Goal: Task Accomplishment & Management: Complete application form

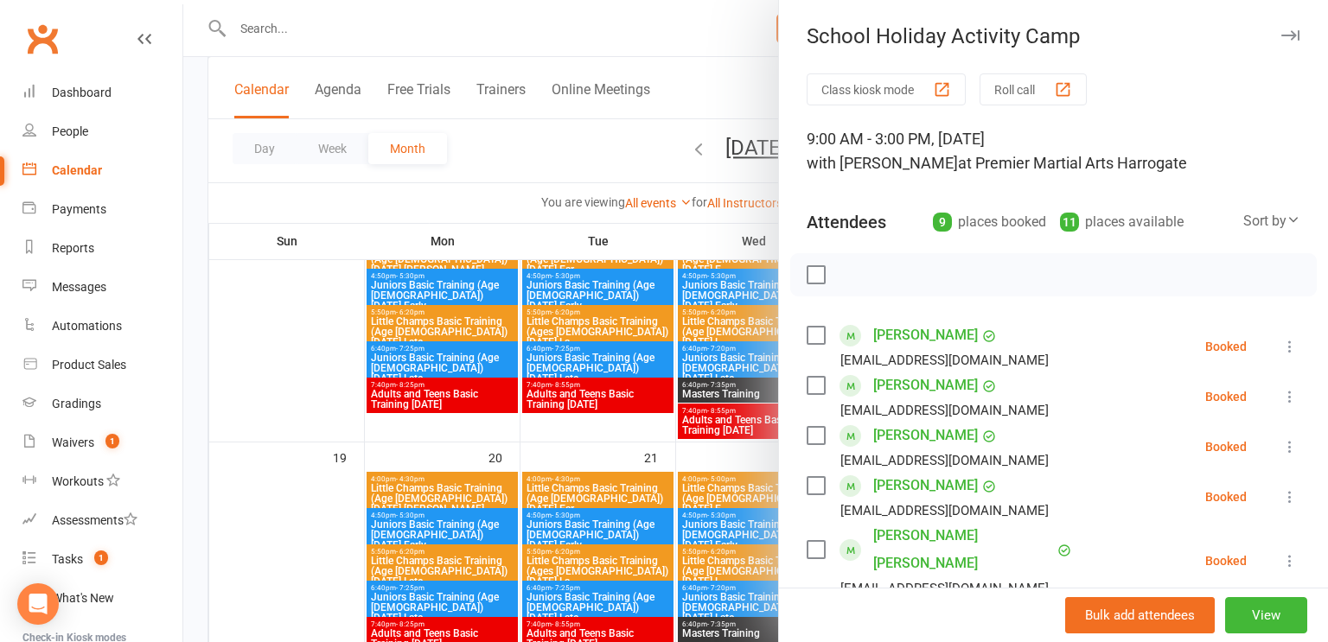
scroll to position [392, 0]
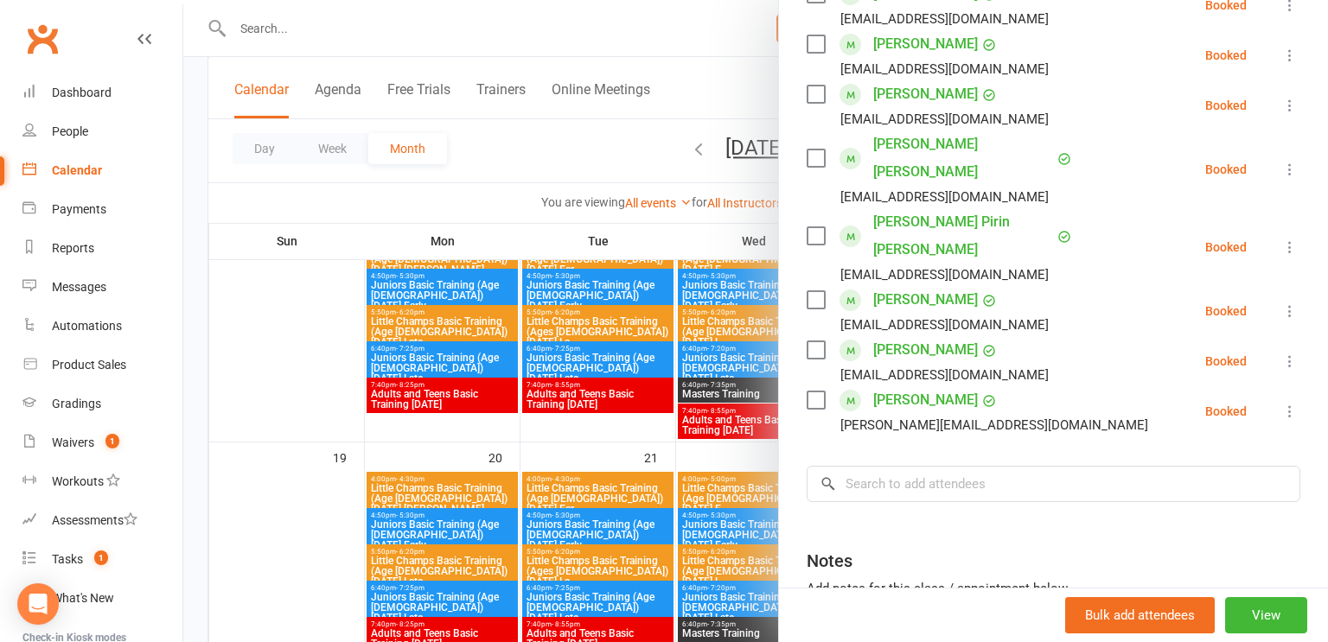
click at [303, 35] on div at bounding box center [755, 321] width 1144 height 642
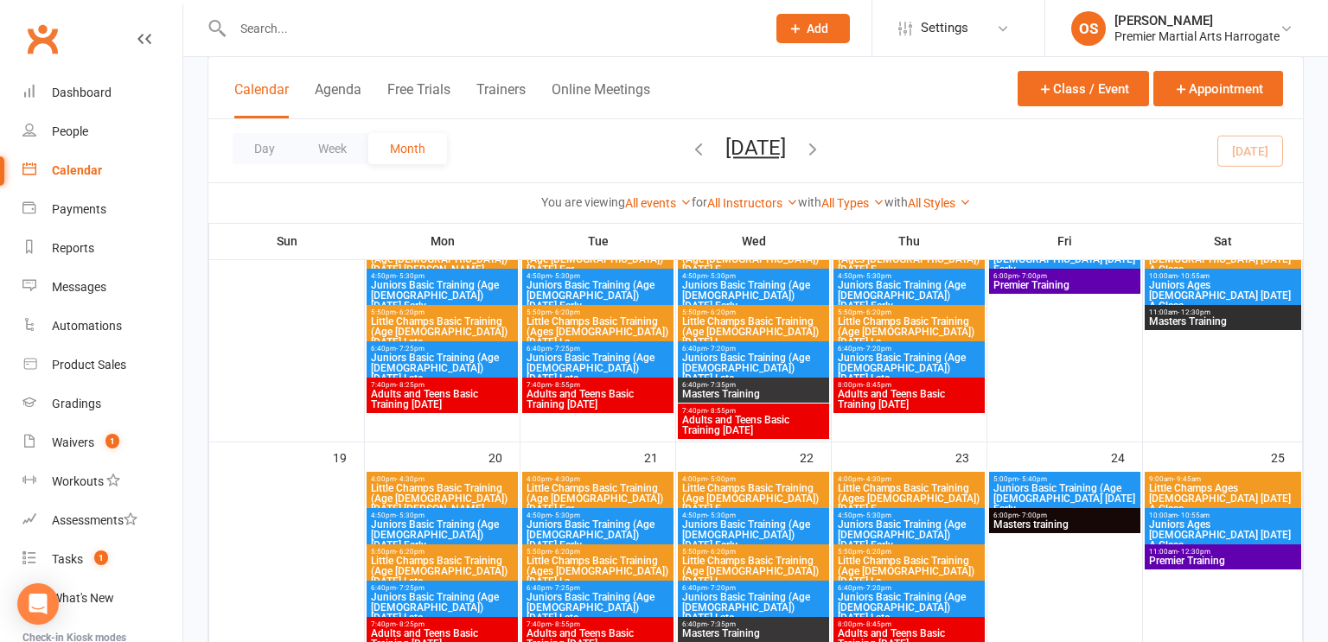
click at [303, 35] on input "text" at bounding box center [490, 28] width 526 height 24
type input "duke"
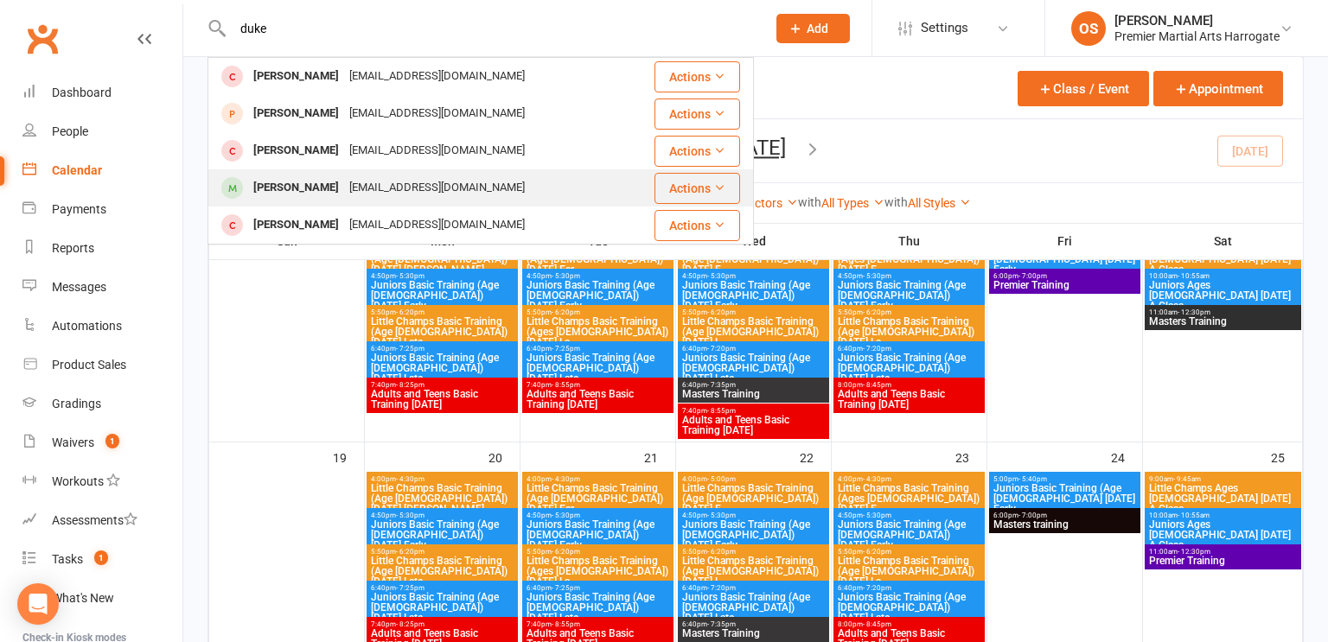
click at [304, 185] on div "[PERSON_NAME]" at bounding box center [296, 187] width 96 height 25
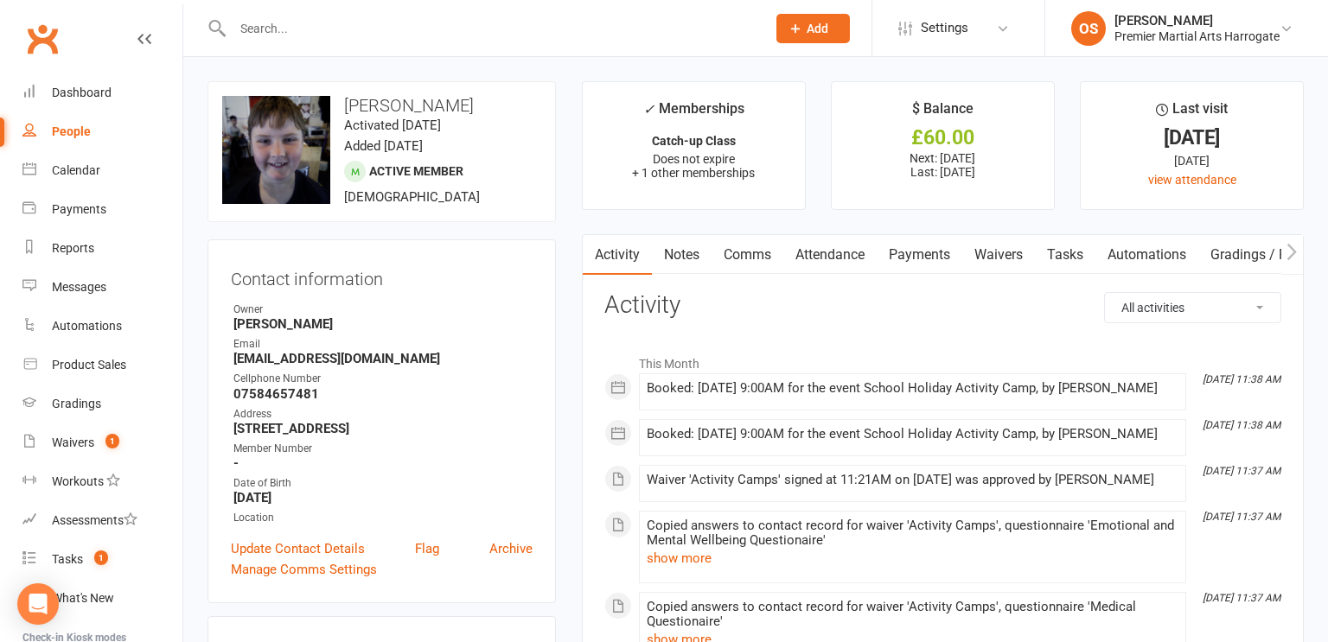
click at [928, 258] on link "Payments" at bounding box center [919, 255] width 86 height 40
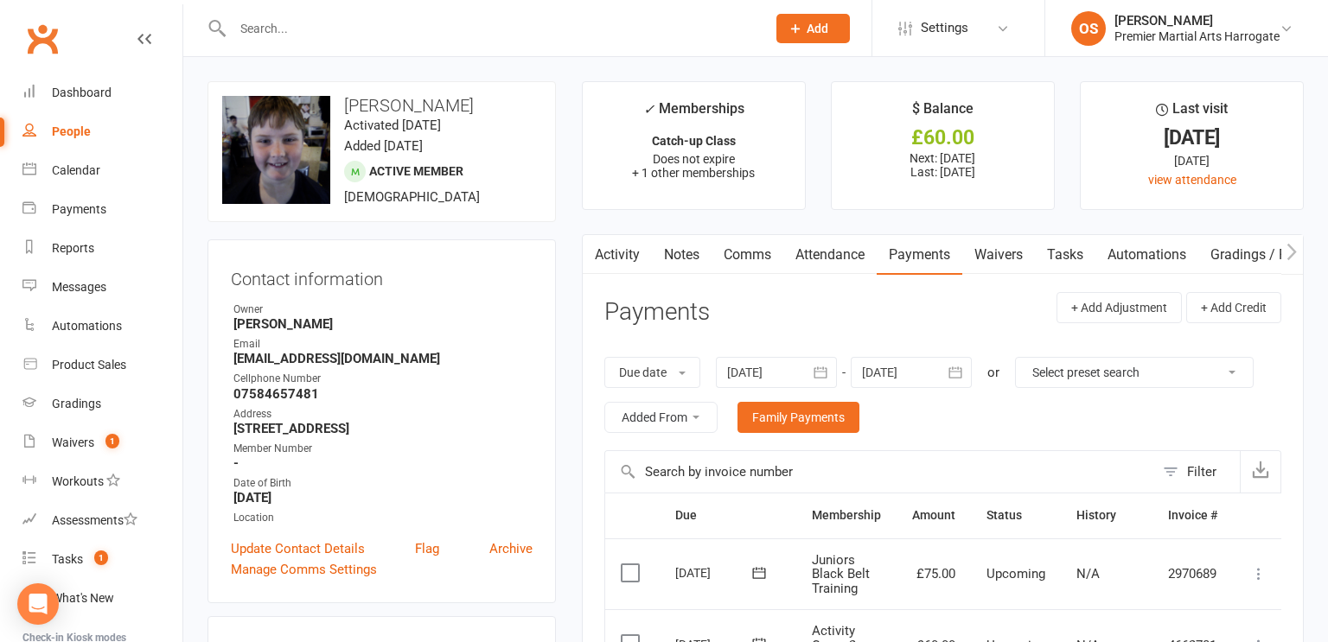
click at [615, 26] on input "text" at bounding box center [490, 28] width 526 height 24
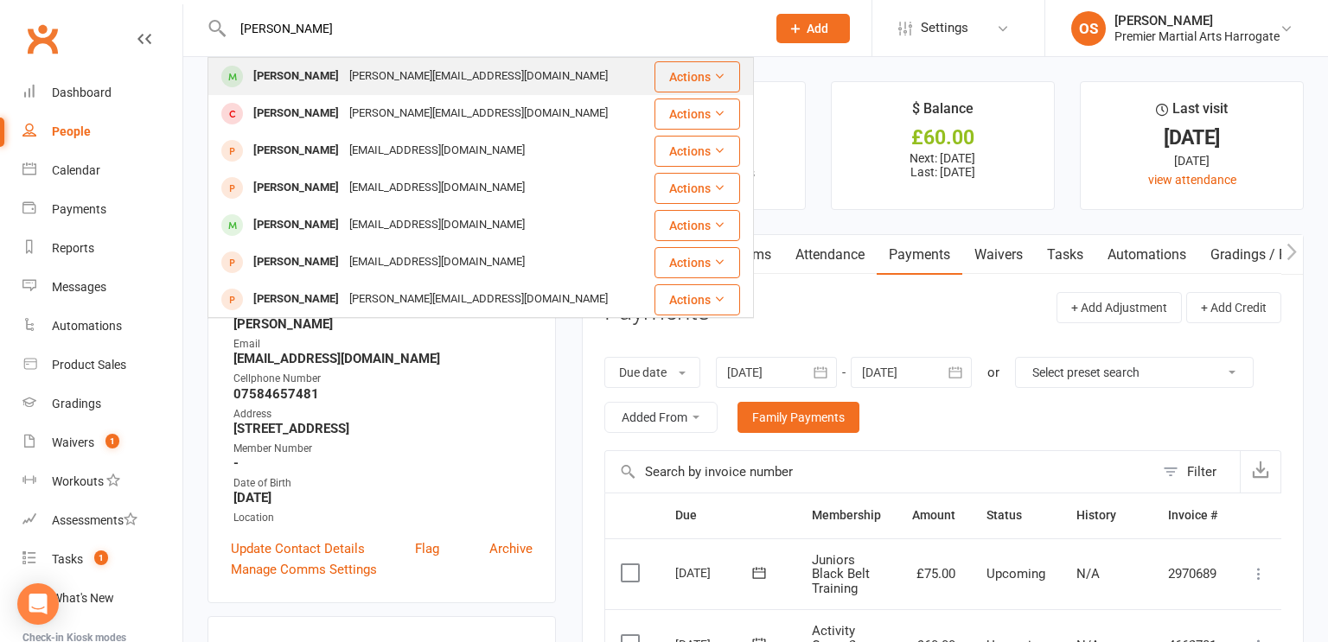
type input "thomas penn"
click at [510, 92] on div "Thomas Penn Nicola.penn@hotmail.co.uk" at bounding box center [430, 76] width 443 height 35
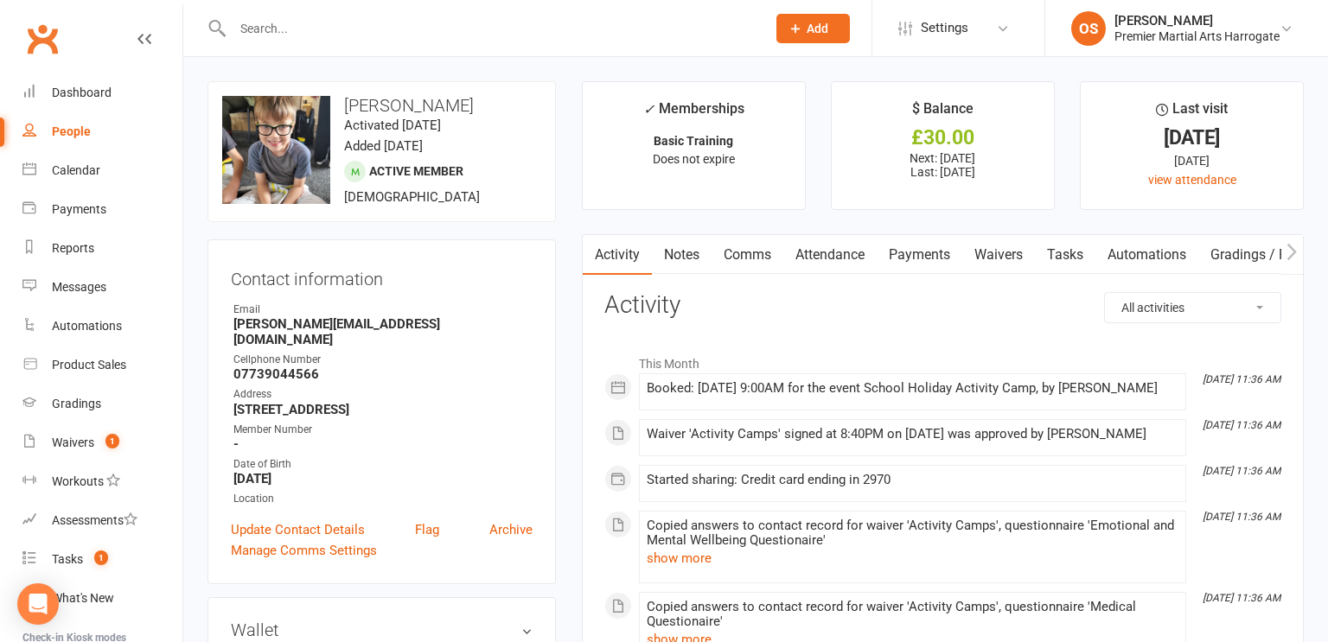
click at [927, 258] on link "Payments" at bounding box center [919, 255] width 86 height 40
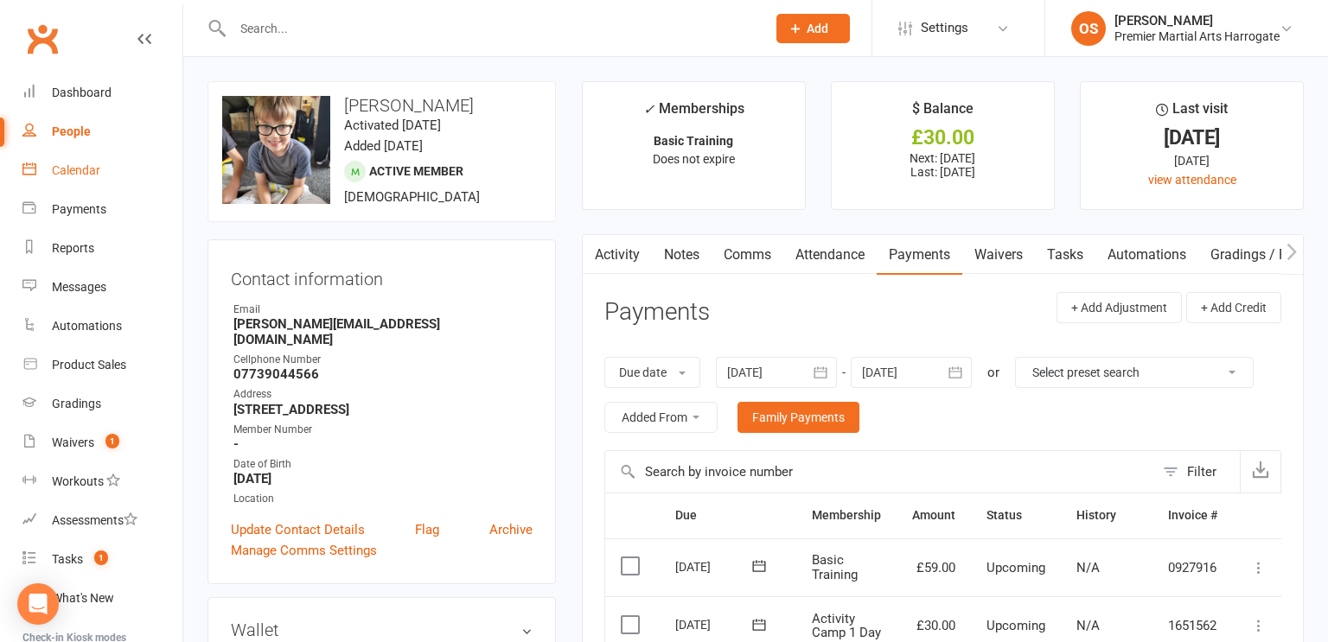
click at [76, 174] on div "Calendar" at bounding box center [76, 170] width 48 height 14
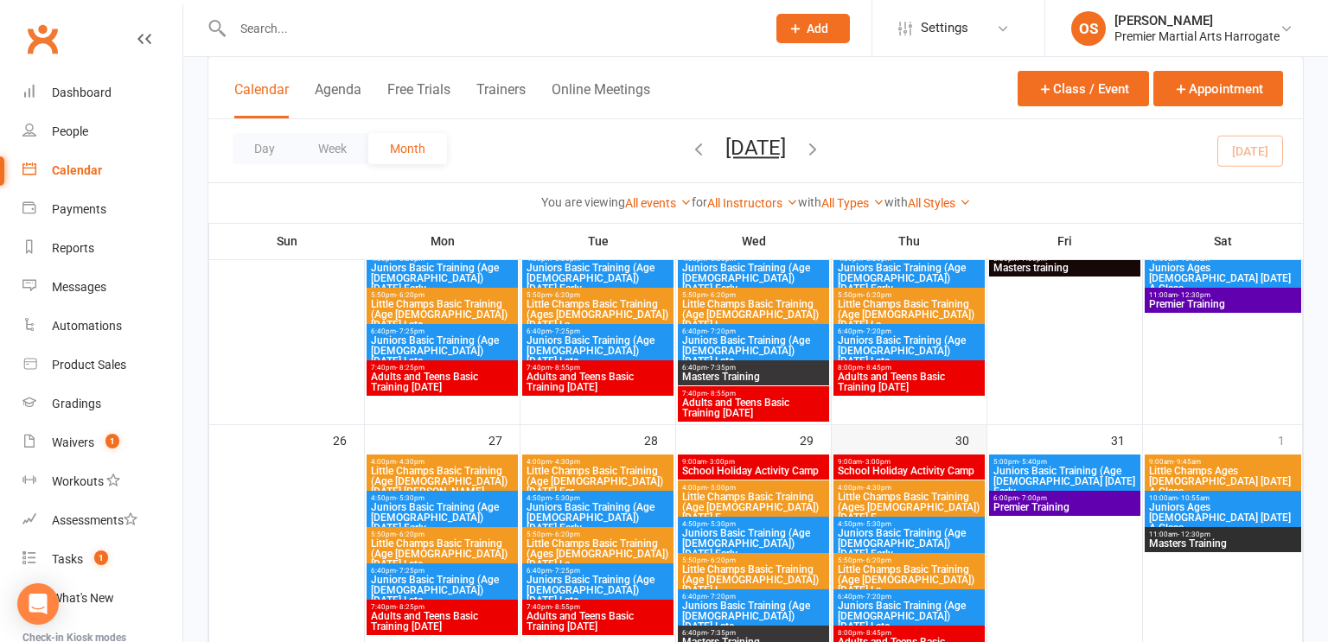
scroll to position [925, 0]
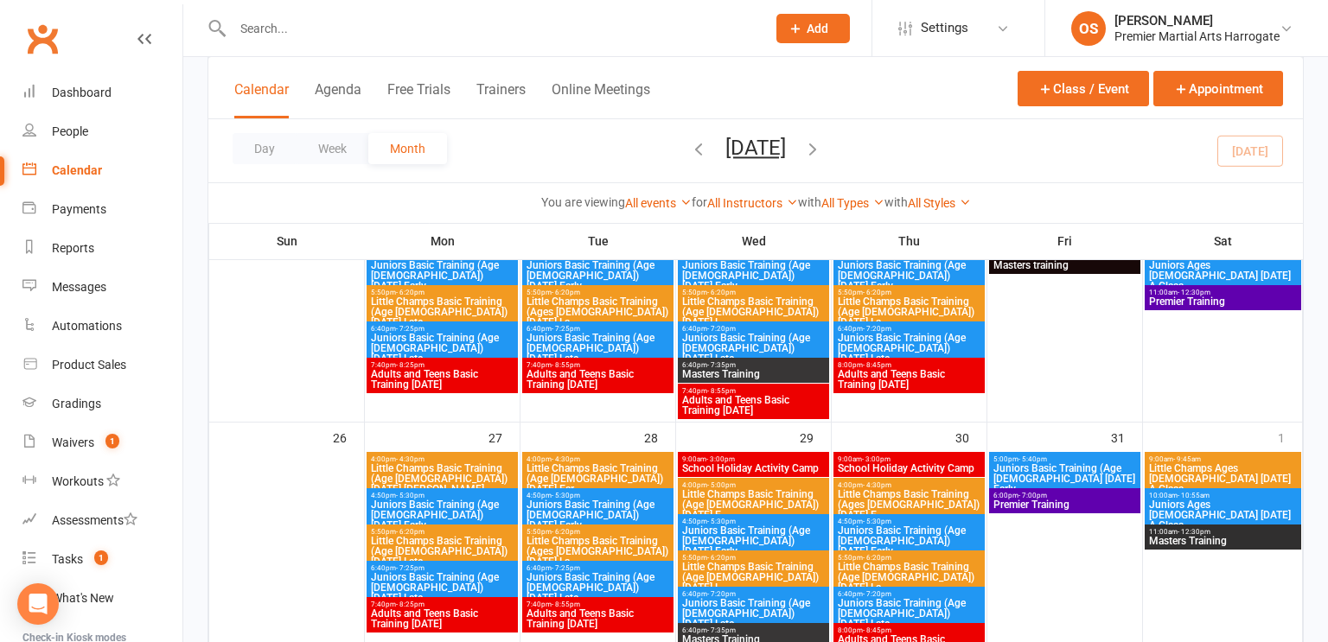
click at [789, 460] on span "9:00am - 3:00pm" at bounding box center [753, 460] width 144 height 8
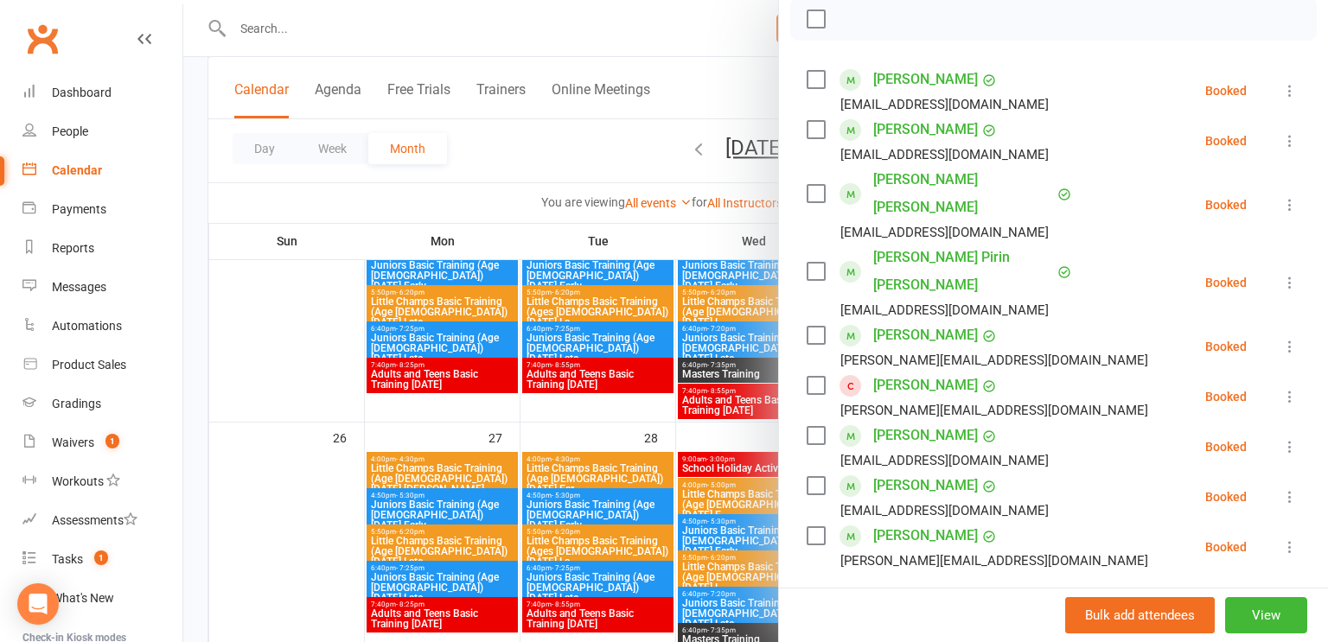
scroll to position [251, 0]
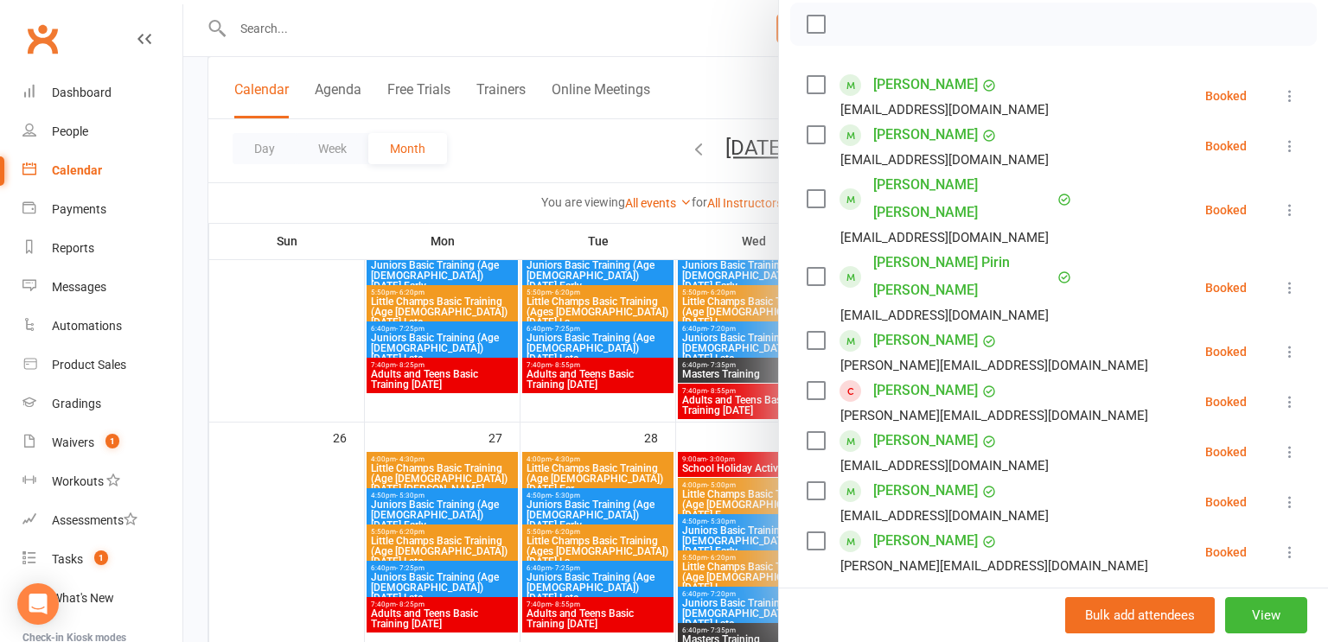
click at [625, 46] on div at bounding box center [755, 321] width 1144 height 642
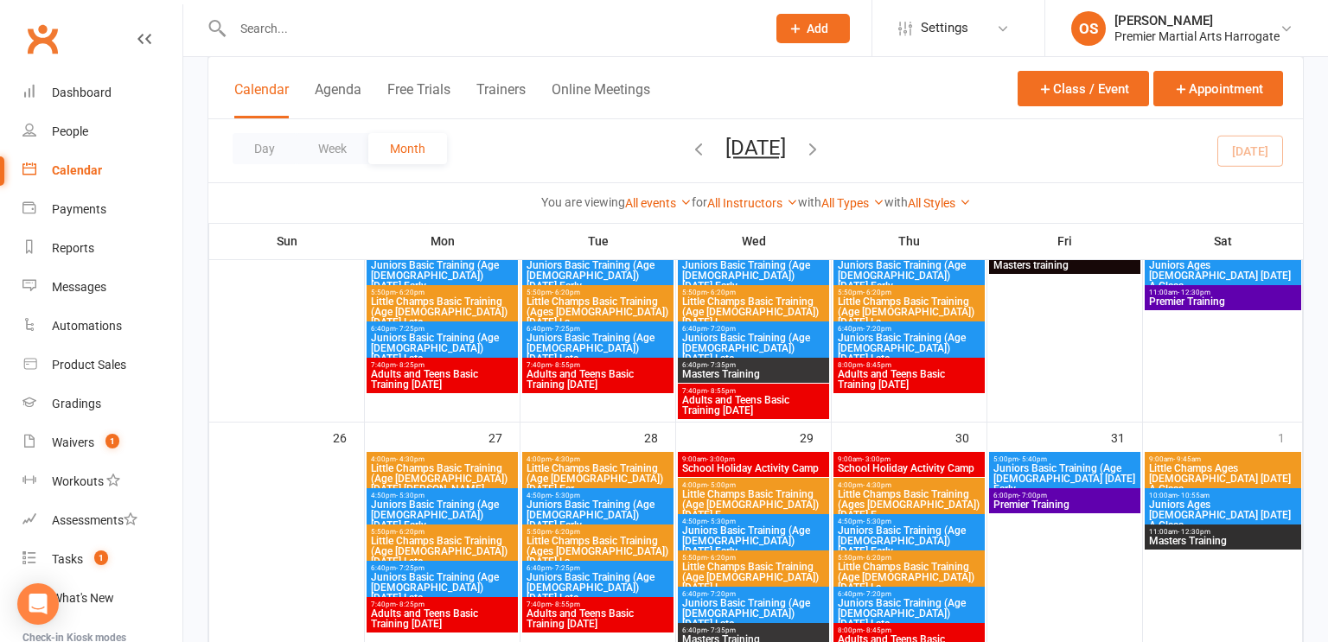
click at [887, 471] on span "School Holiday Activity Camp" at bounding box center [909, 468] width 144 height 10
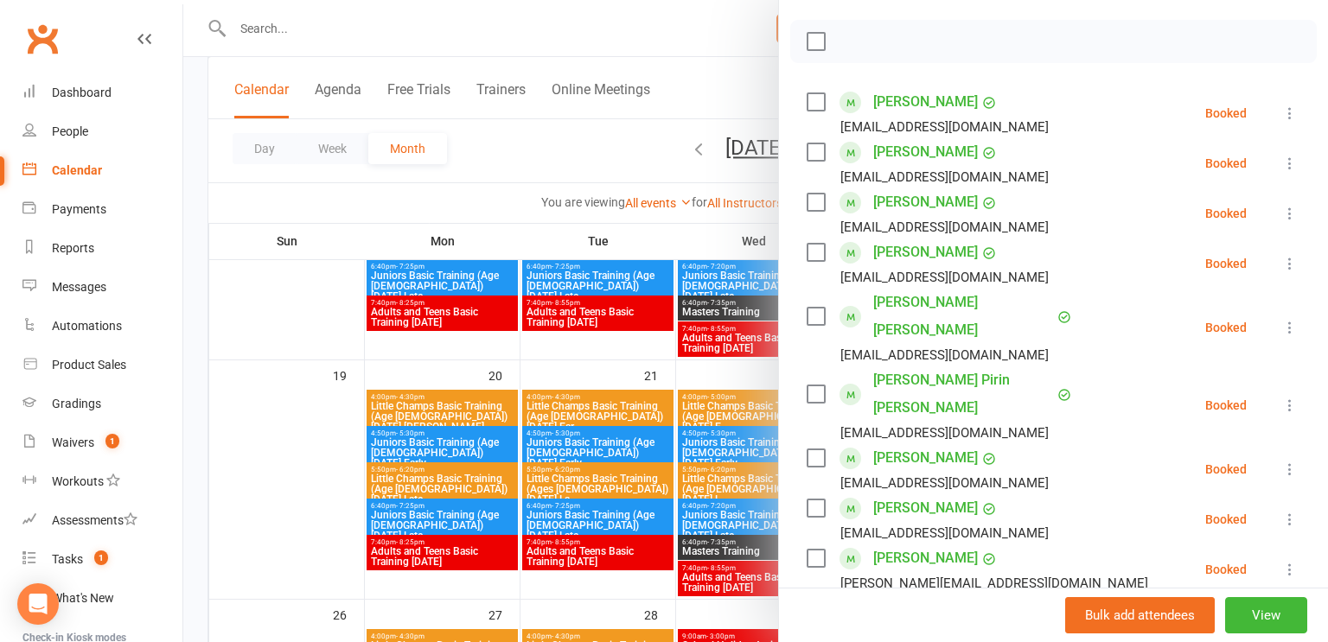
scroll to position [713, 0]
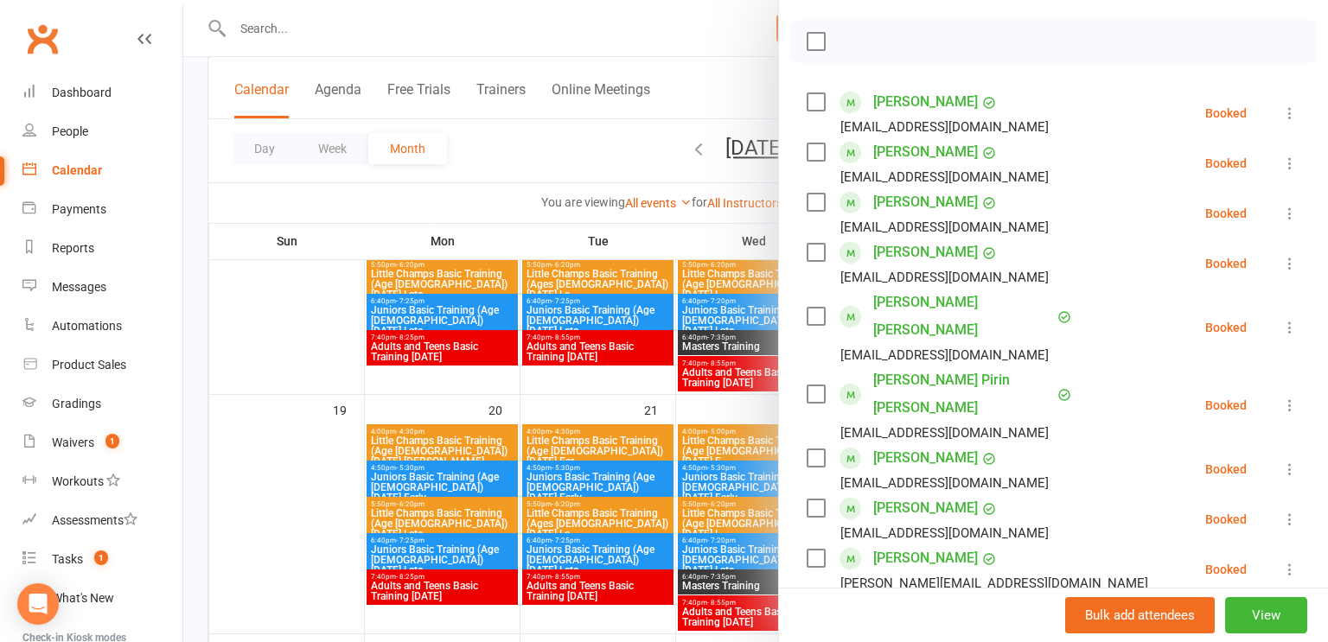
click at [320, 315] on div at bounding box center [755, 321] width 1144 height 642
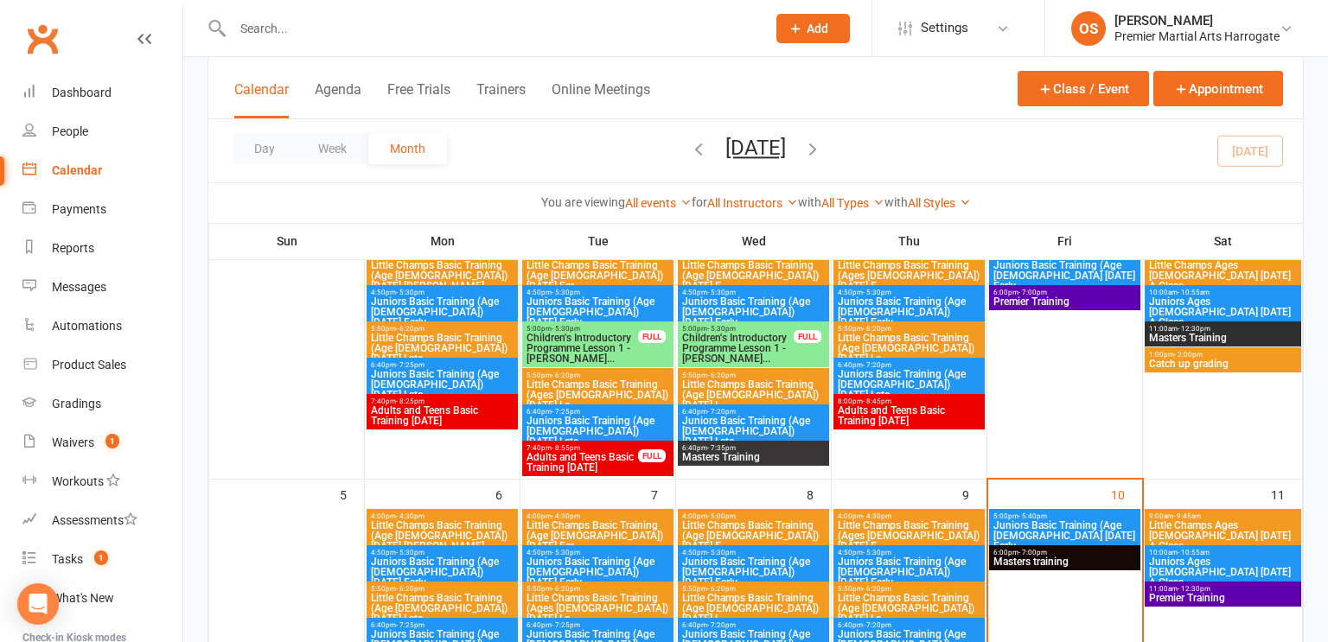
scroll to position [0, 0]
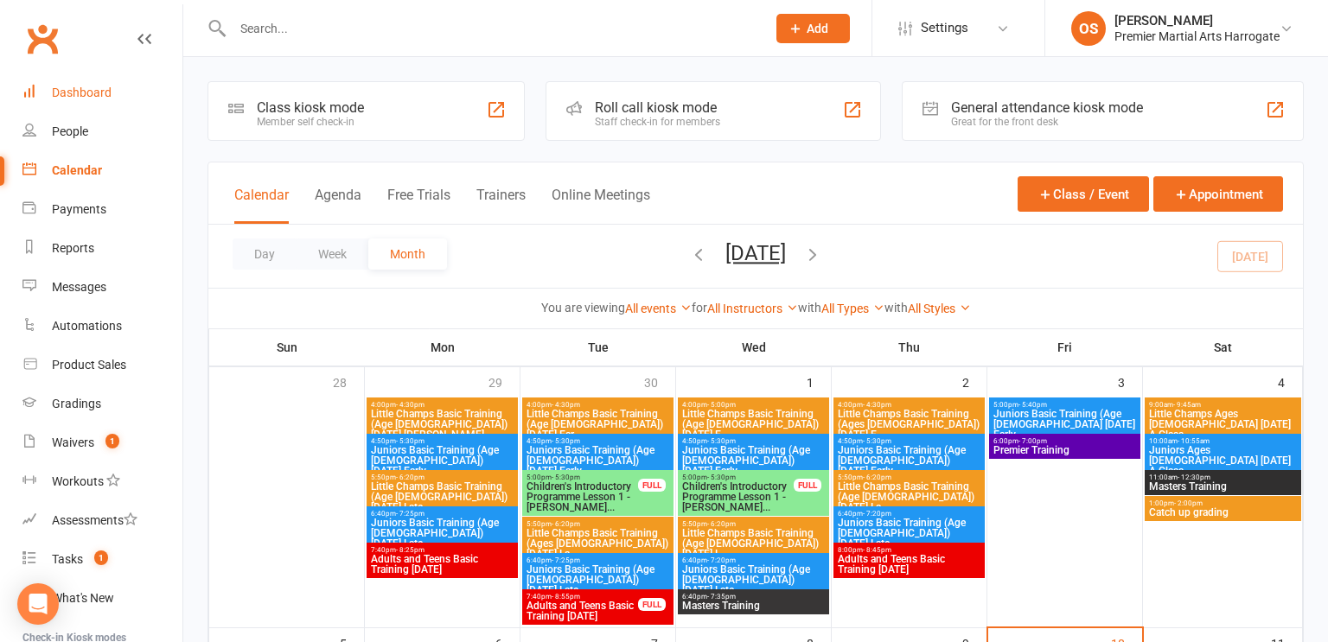
click at [75, 98] on div "Dashboard" at bounding box center [82, 93] width 60 height 14
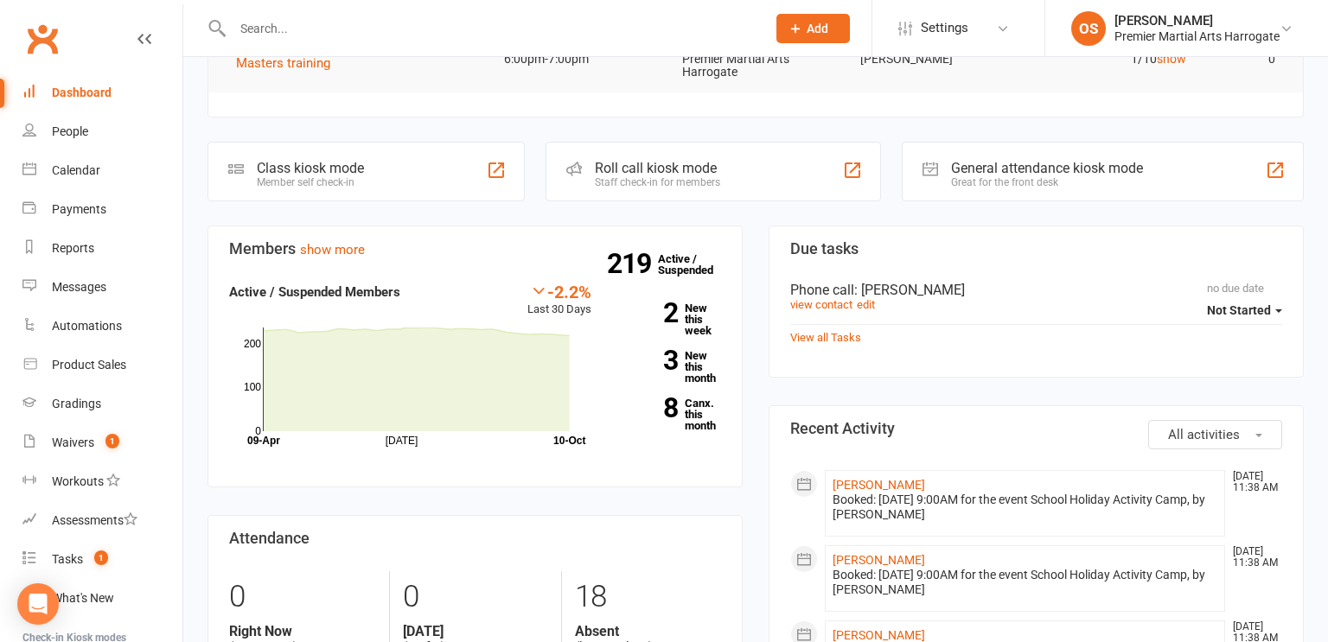
scroll to position [280, 0]
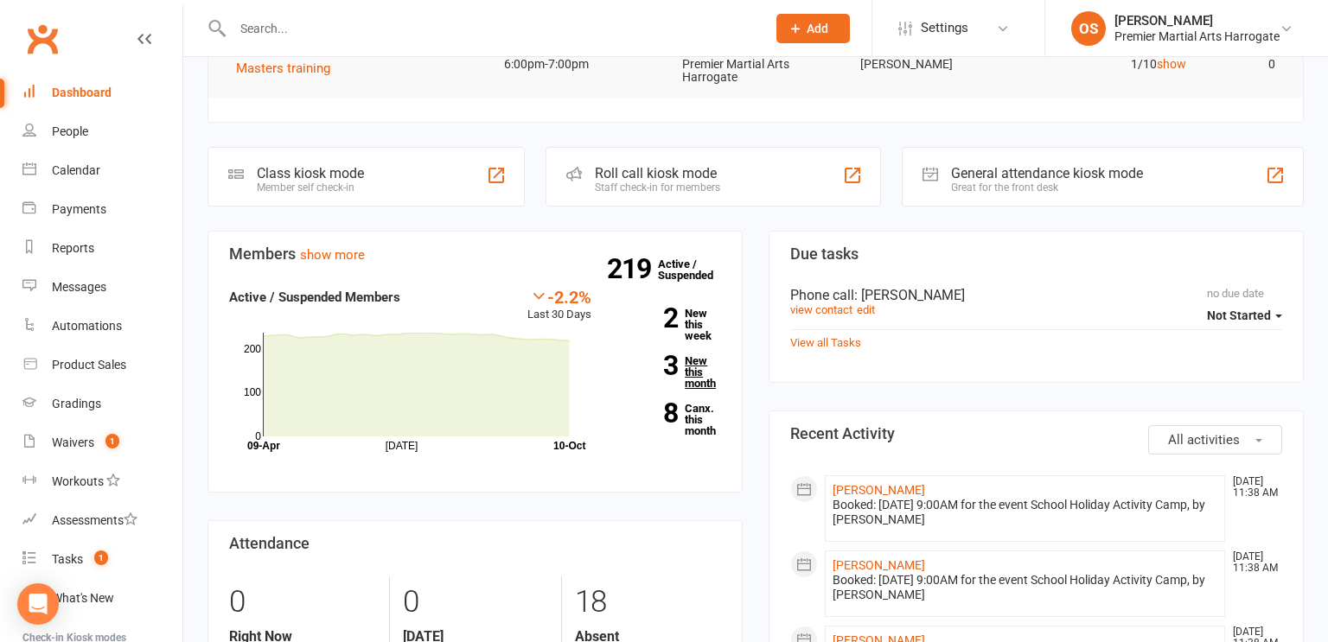
click at [698, 373] on link "3 New this month" at bounding box center [669, 372] width 104 height 34
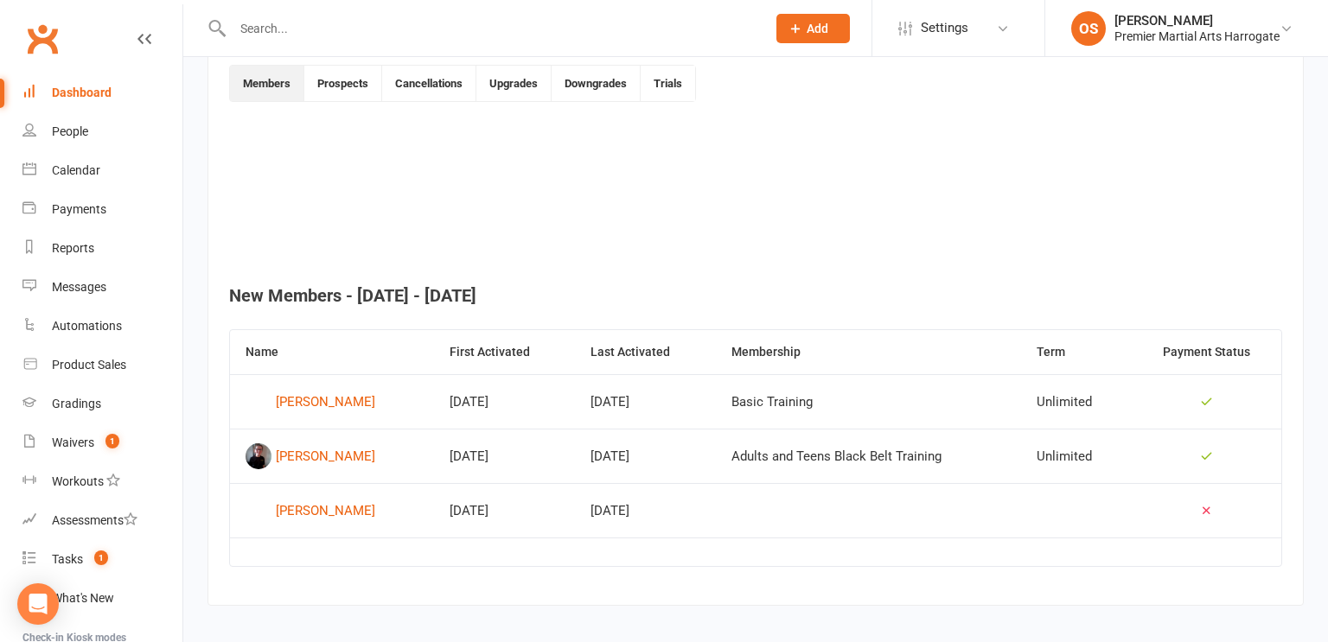
scroll to position [465, 0]
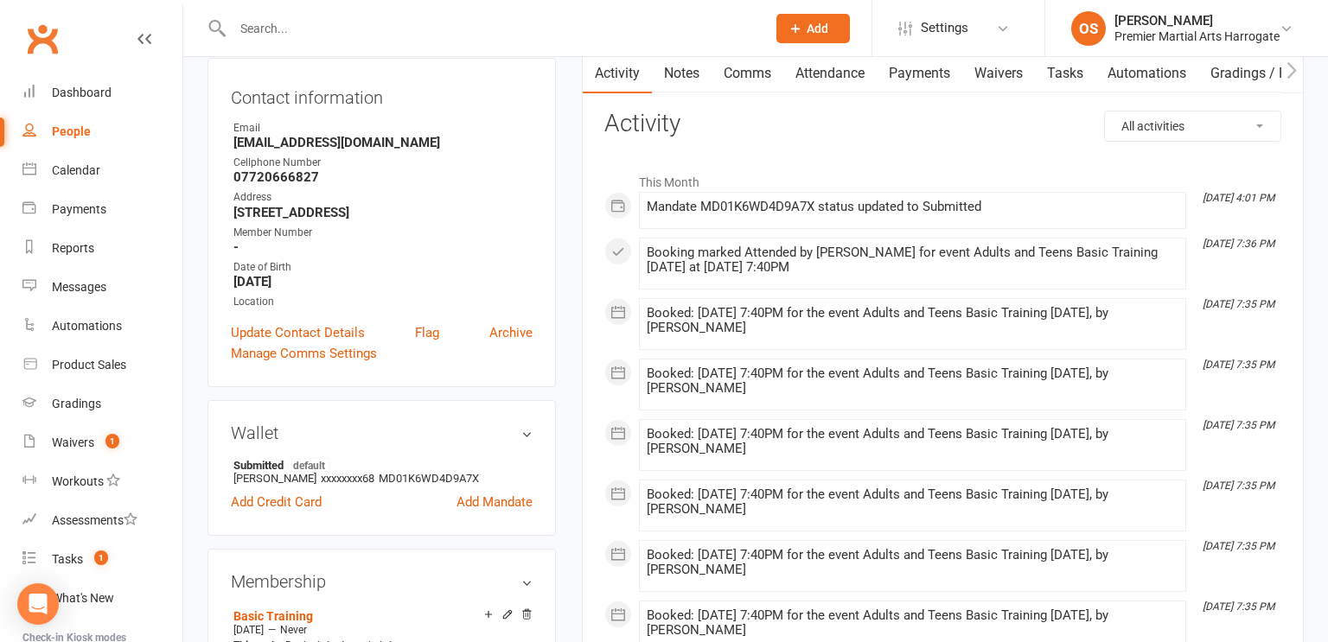
scroll to position [25, 0]
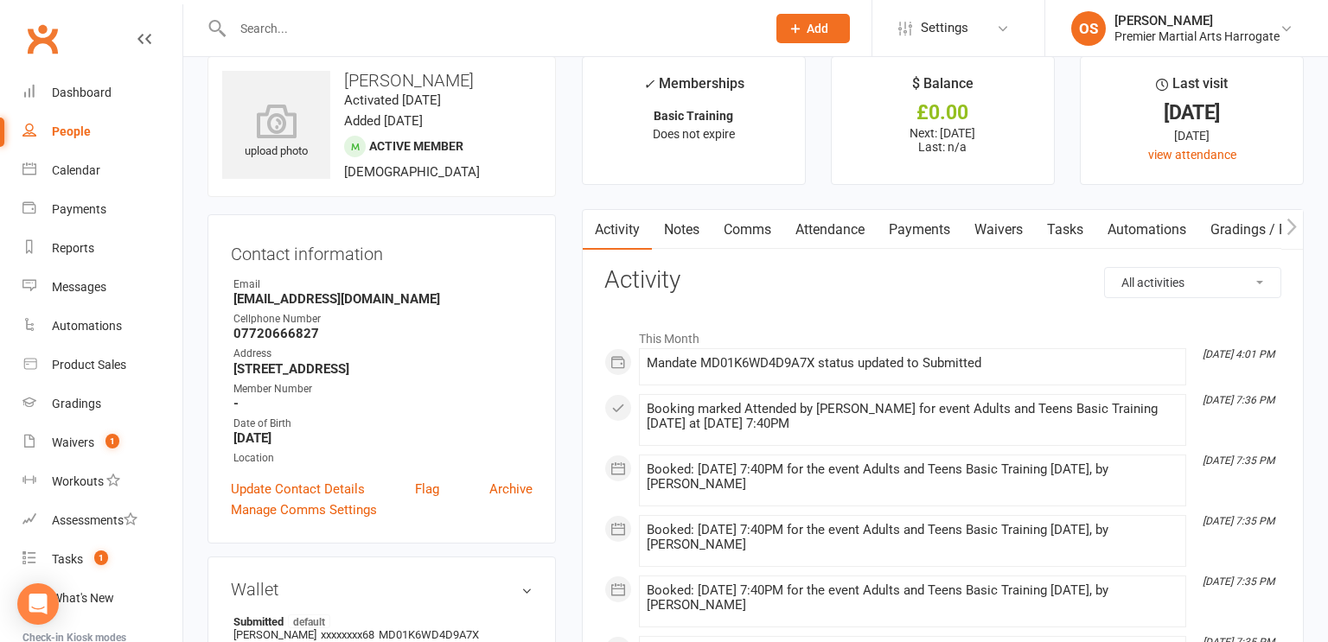
click at [905, 231] on link "Payments" at bounding box center [919, 230] width 86 height 40
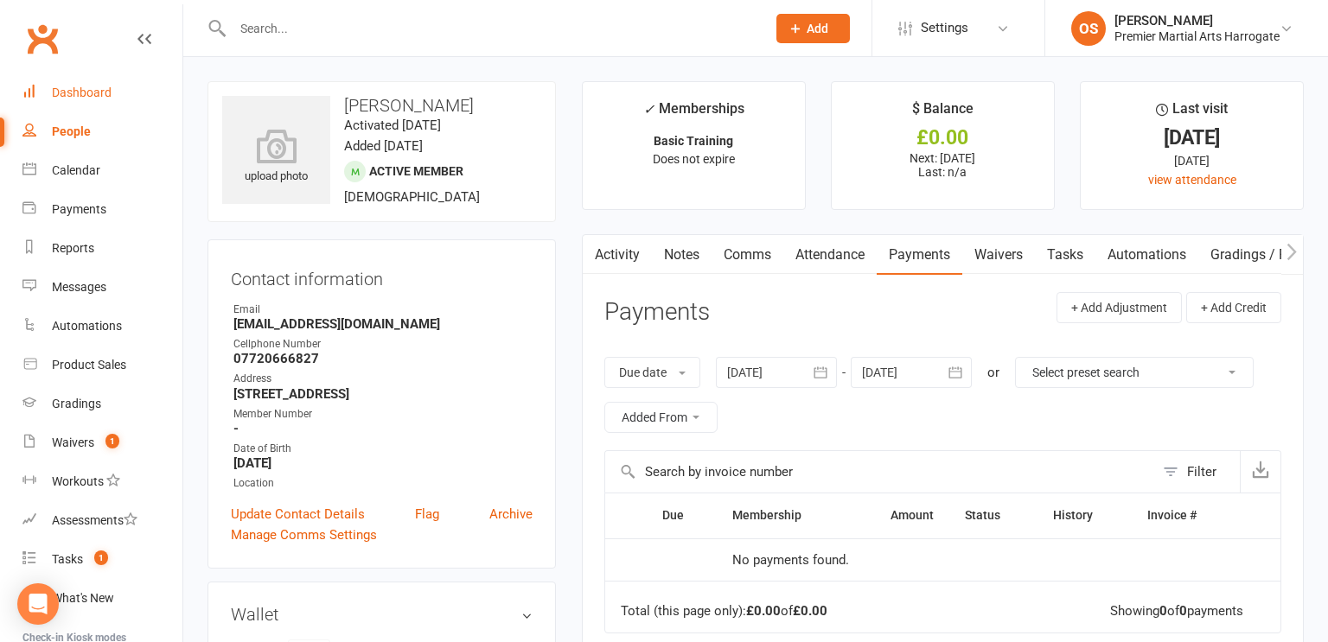
click at [100, 96] on div "Dashboard" at bounding box center [82, 93] width 60 height 14
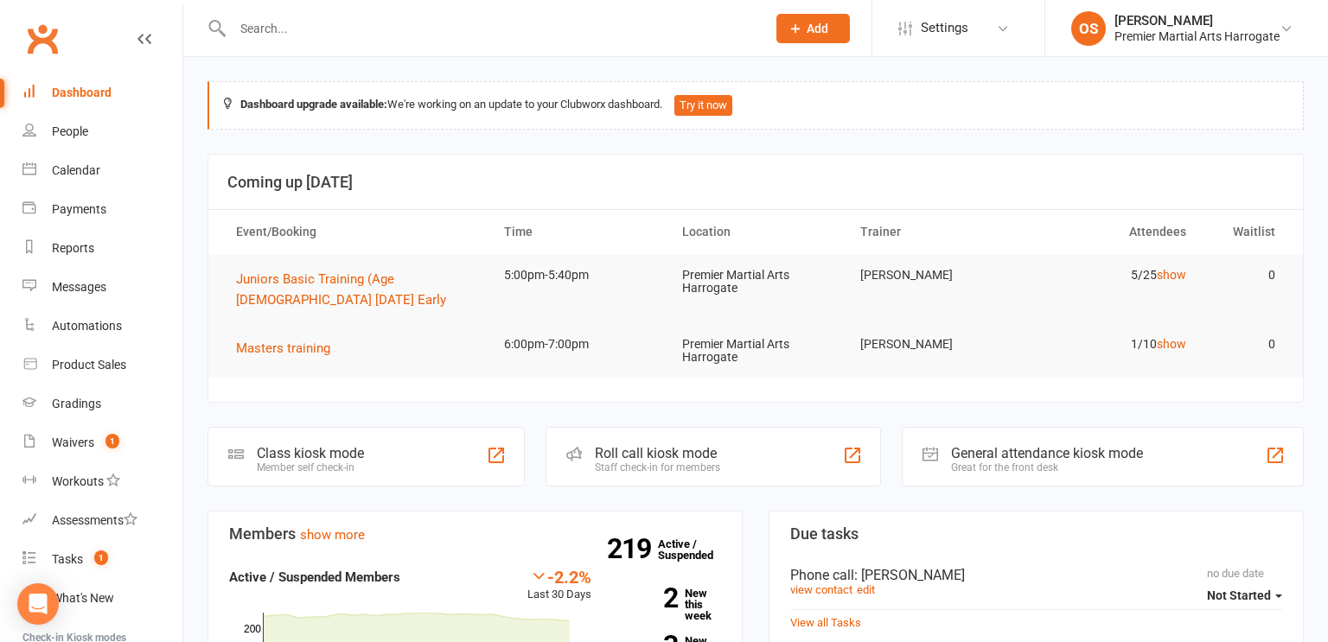
click at [89, 93] on div "Dashboard" at bounding box center [82, 93] width 60 height 14
click at [65, 175] on div "Calendar" at bounding box center [76, 170] width 48 height 14
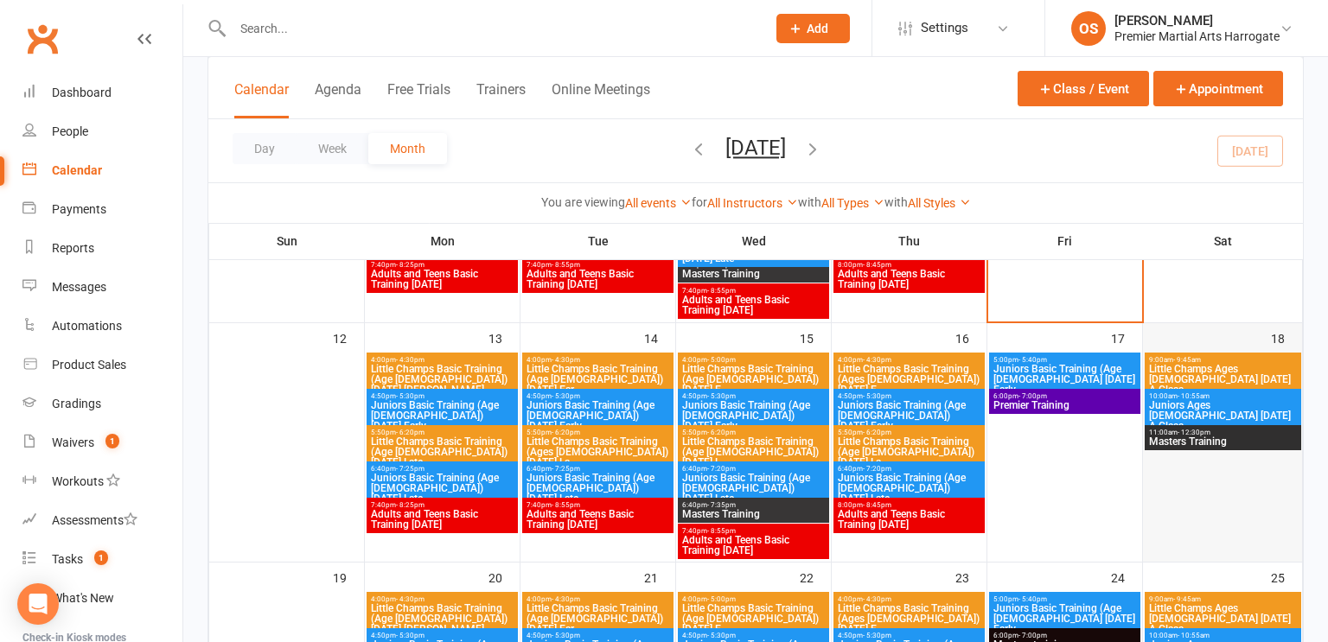
scroll to position [546, 0]
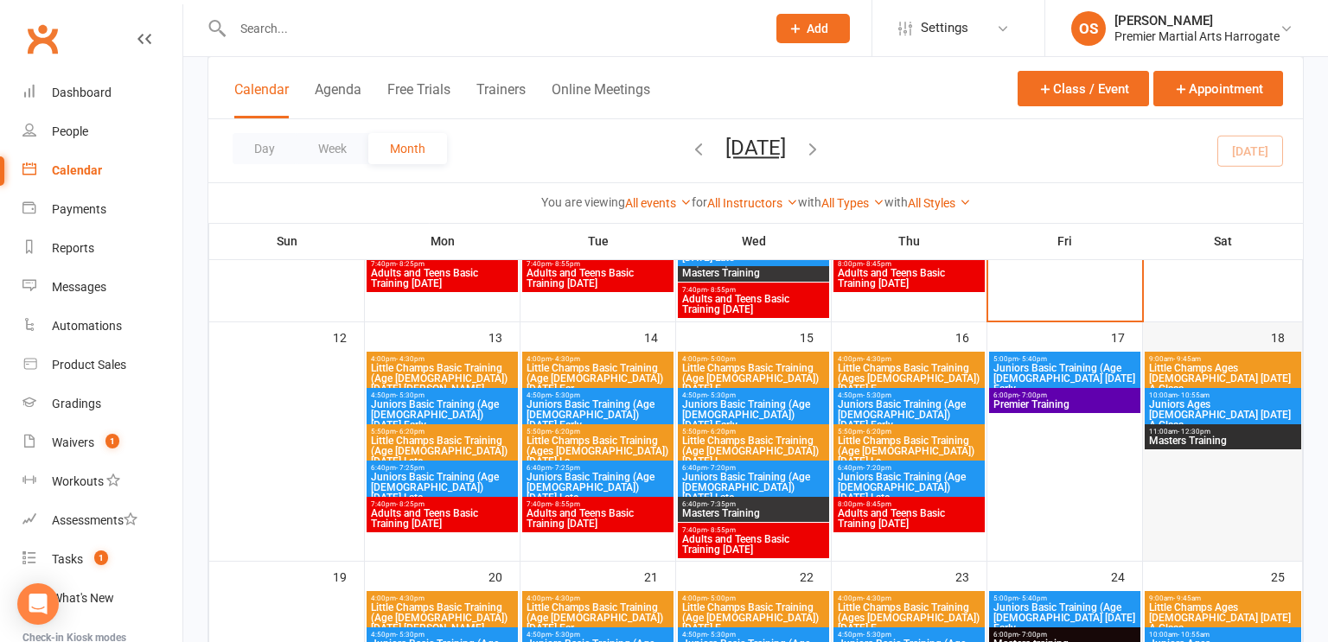
click at [1193, 500] on div at bounding box center [1222, 456] width 156 height 207
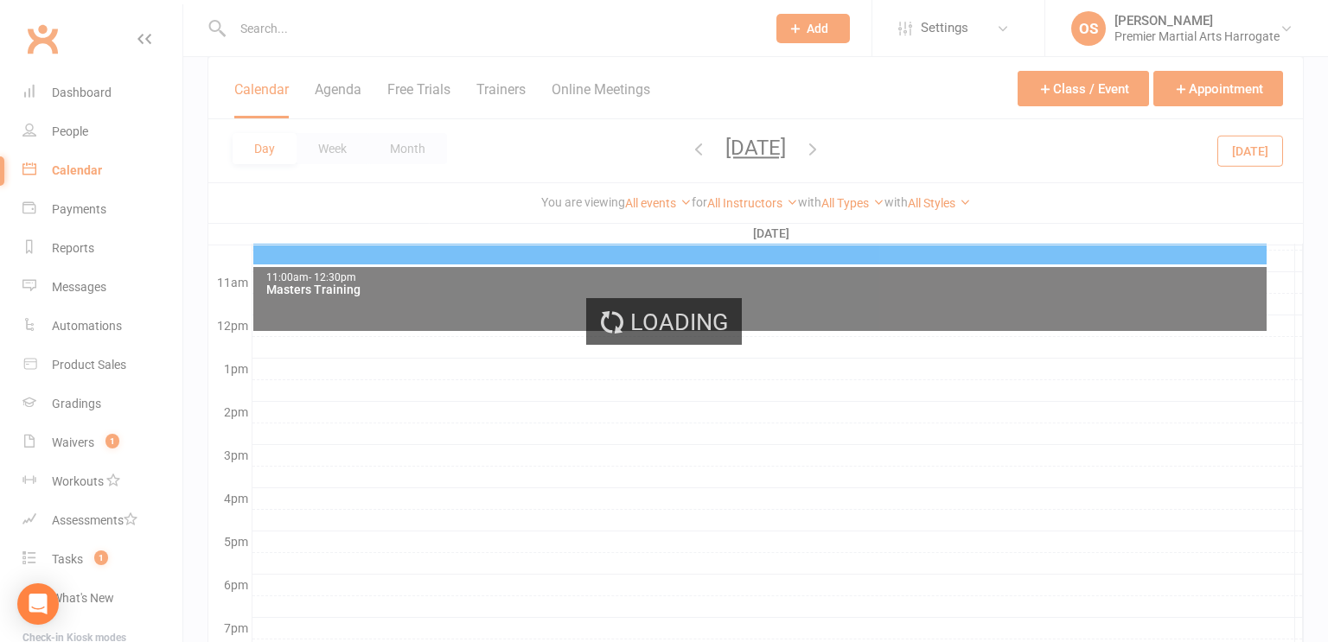
scroll to position [0, 0]
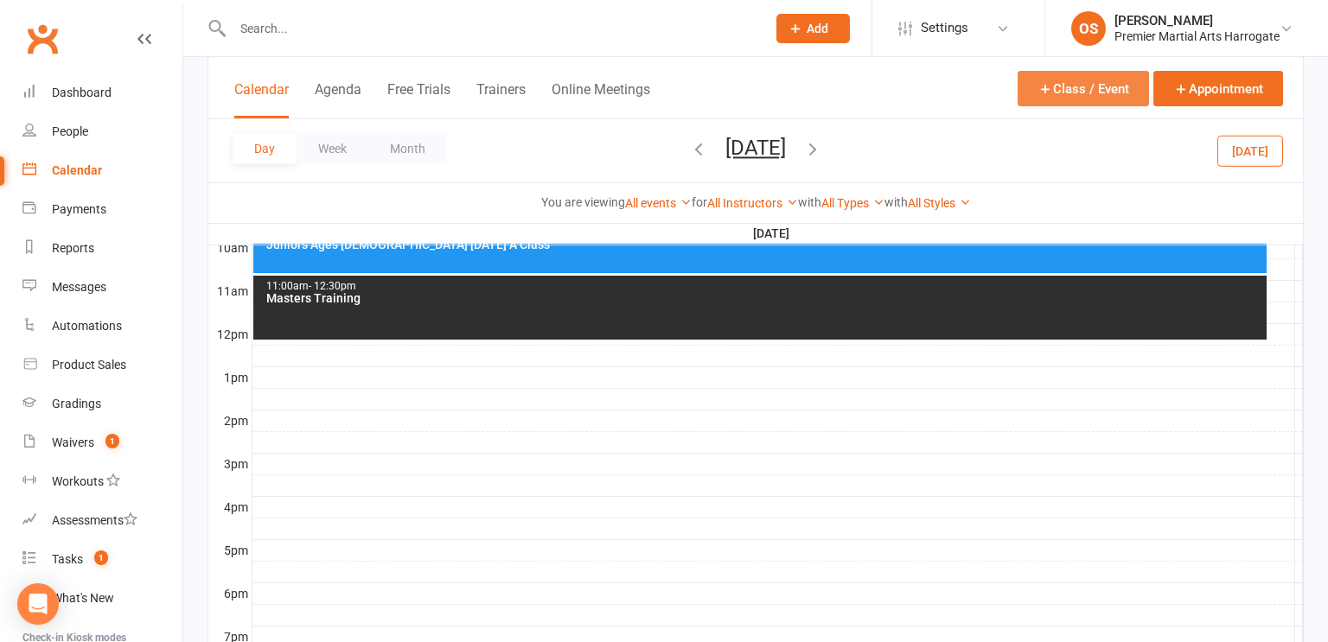
click at [1093, 86] on button "Class / Event" at bounding box center [1082, 88] width 131 height 35
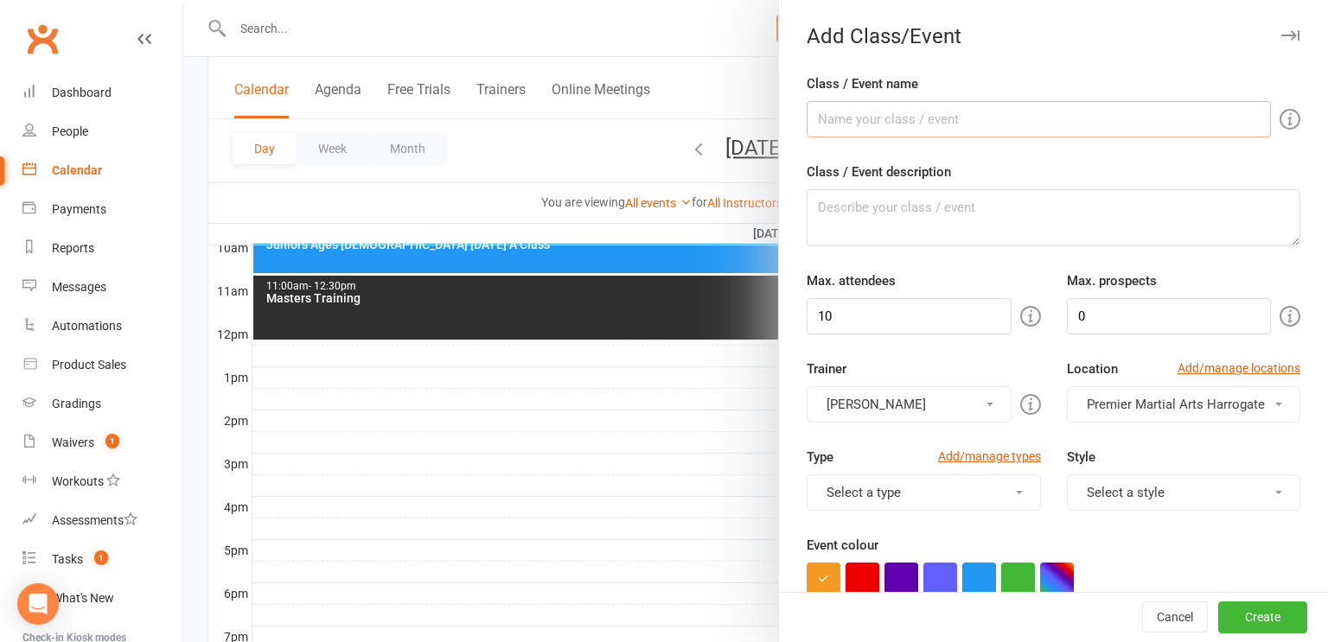
click at [1077, 118] on input "Class / Event name" at bounding box center [1038, 119] width 464 height 36
type input "B"
type input "Children's Beginner Workshop"
click at [996, 322] on input "10" at bounding box center [908, 316] width 204 height 36
type input "1"
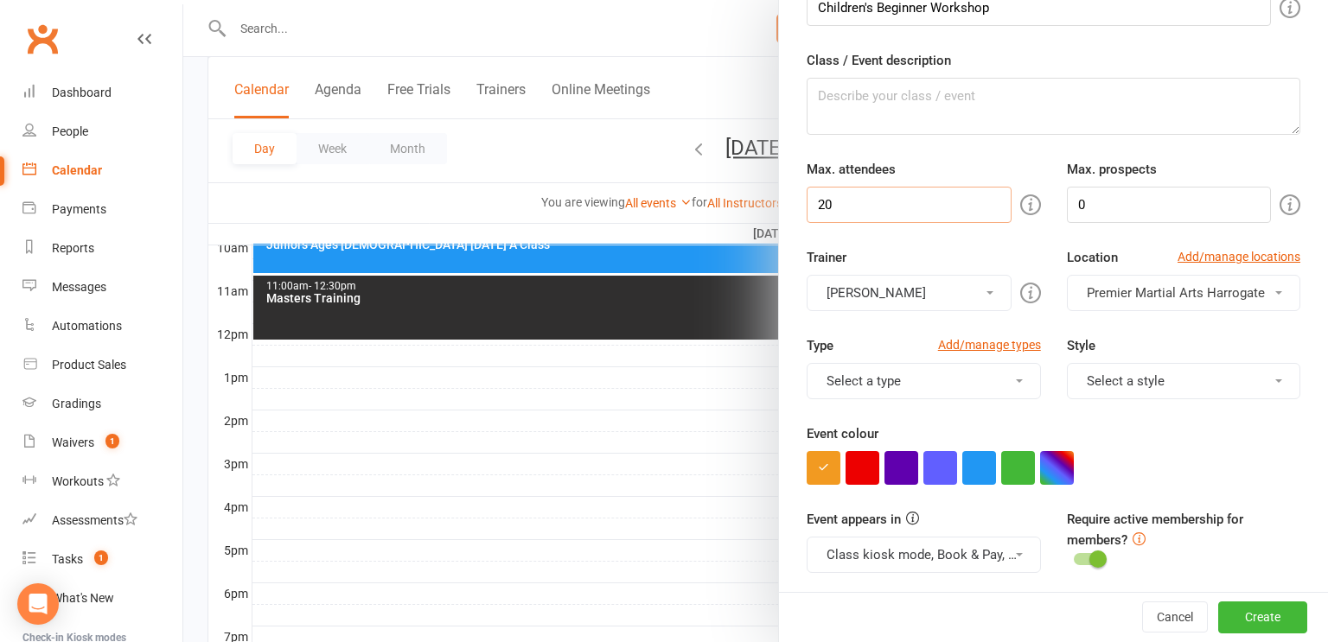
scroll to position [113, 0]
click at [857, 467] on button "button" at bounding box center [862, 466] width 34 height 34
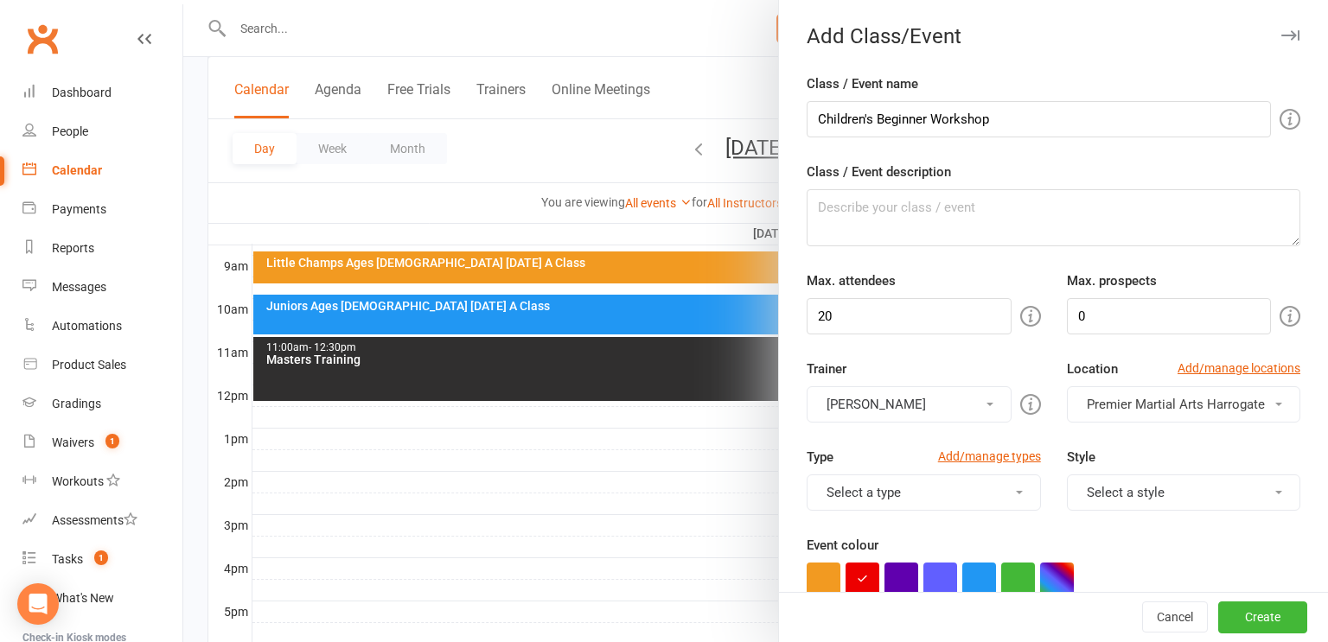
scroll to position [482, 0]
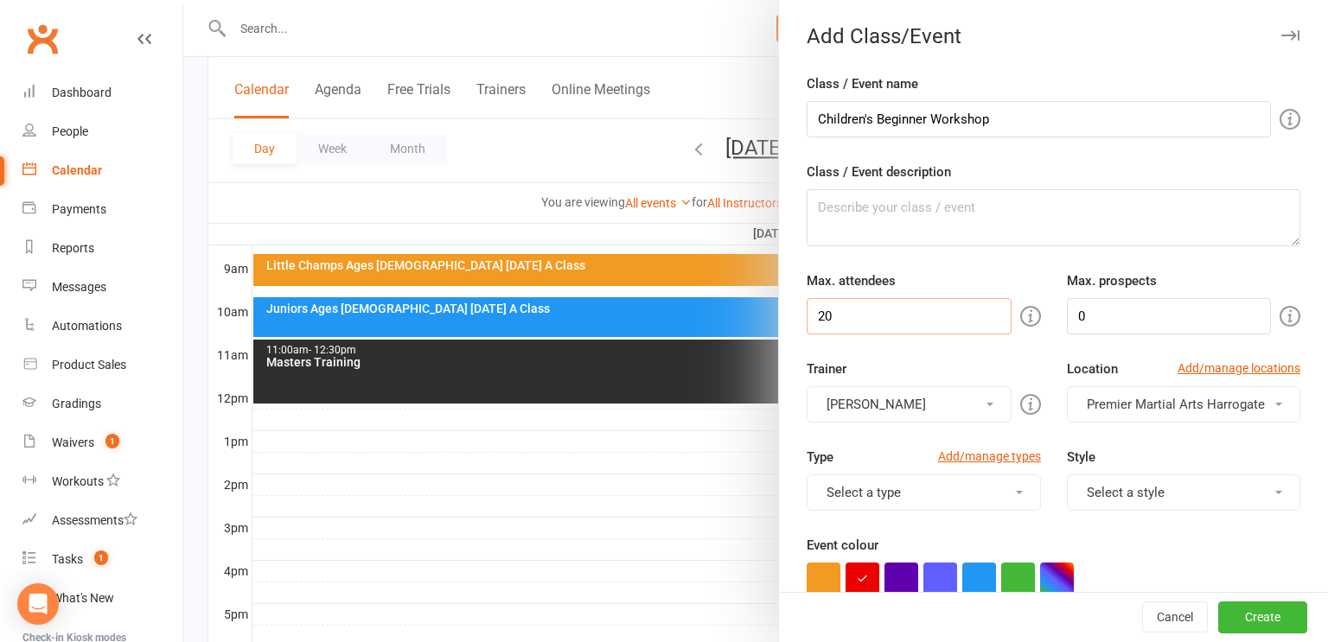
click at [985, 314] on input "20" at bounding box center [908, 316] width 204 height 36
type input "26"
click at [1030, 271] on div "Max. attendees 26" at bounding box center [922, 303] width 259 height 64
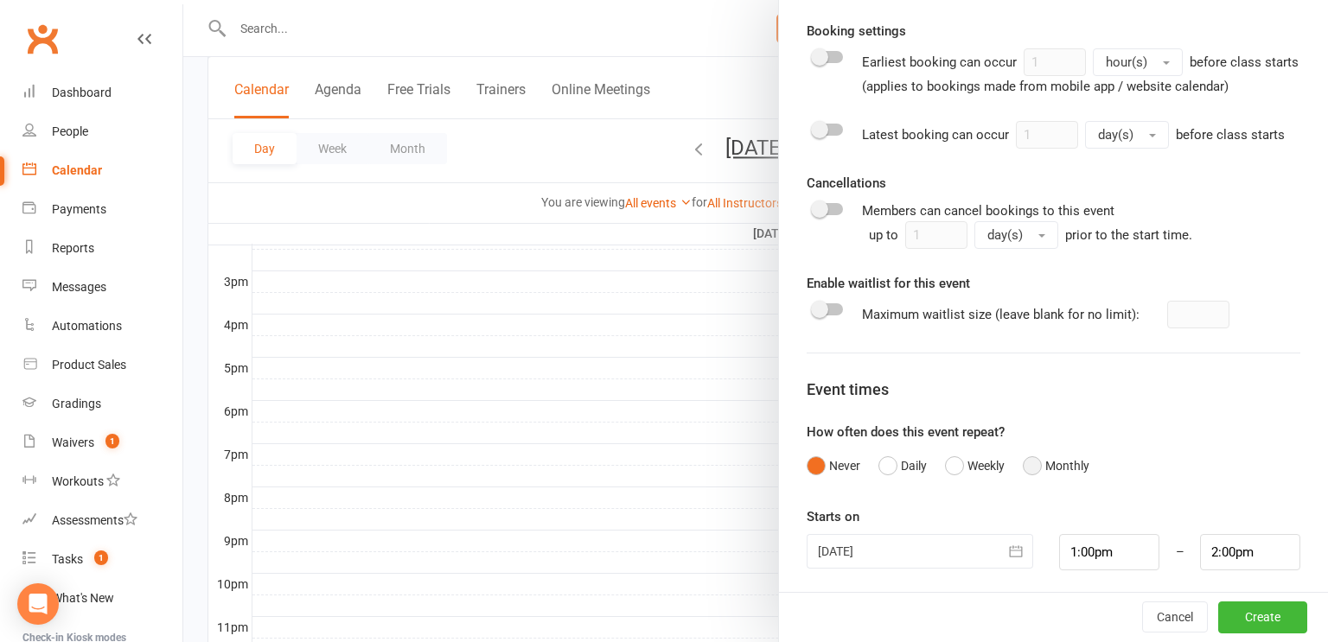
scroll to position [691, 0]
click at [1007, 548] on icon "button" at bounding box center [1015, 548] width 17 height 17
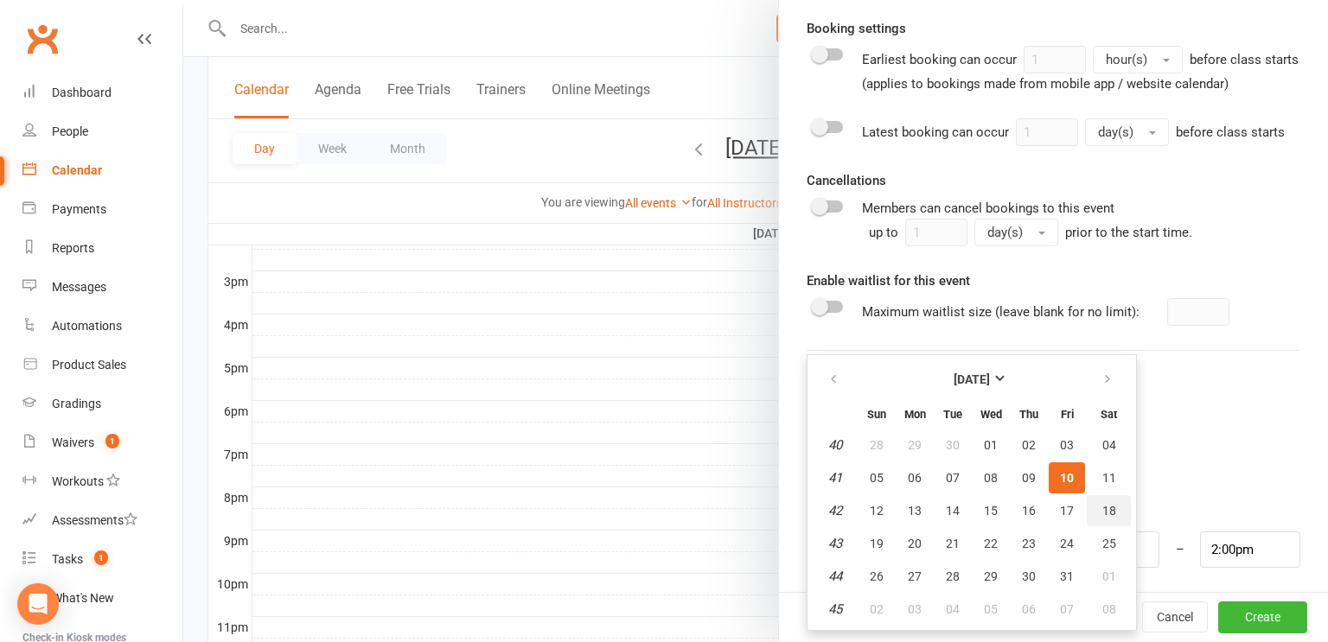
click at [1113, 513] on button "18" at bounding box center [1108, 510] width 44 height 31
type input "[DATE]"
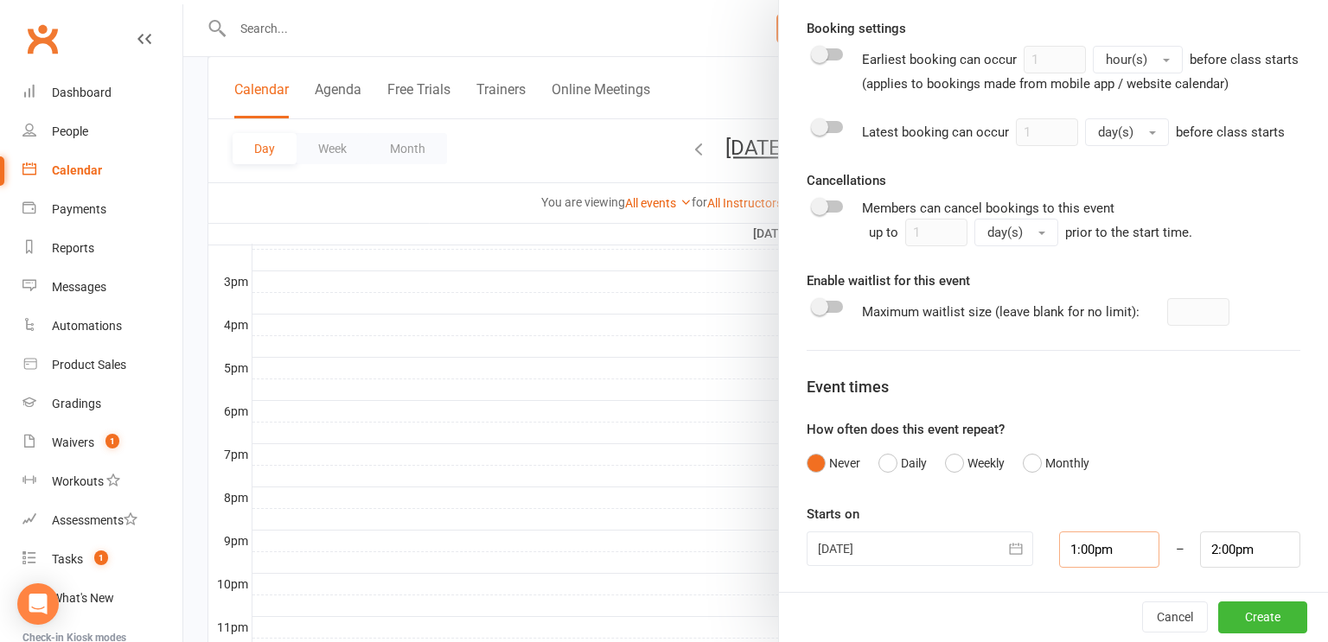
click at [1103, 554] on input "1:00pm" at bounding box center [1109, 550] width 100 height 36
click at [1087, 499] on li "1:30pm" at bounding box center [1101, 494] width 83 height 26
type input "1:30pm"
type input "2:30pm"
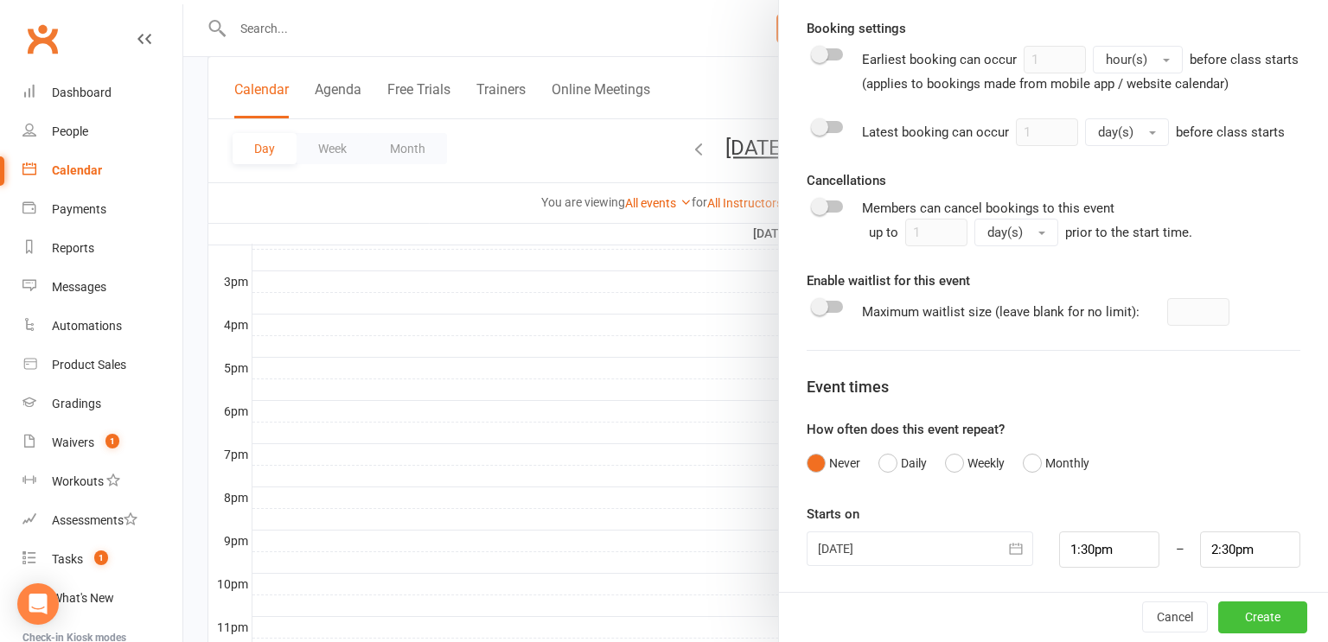
click at [1257, 621] on button "Create" at bounding box center [1262, 617] width 89 height 31
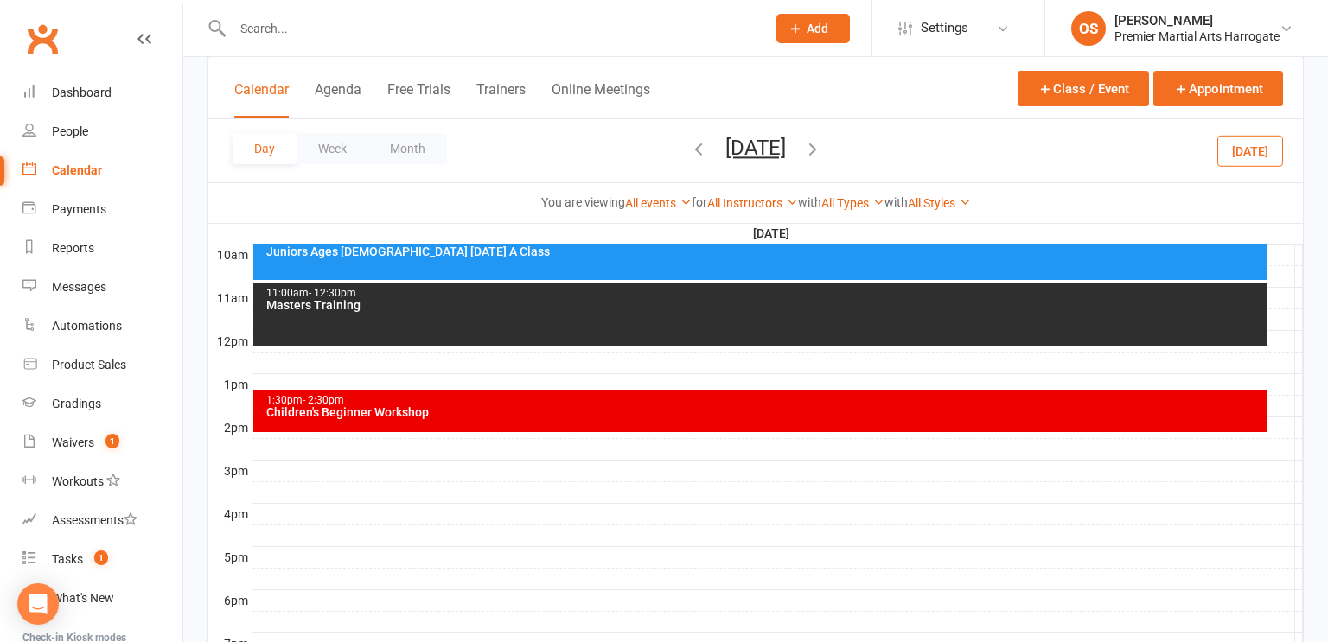
scroll to position [534, 0]
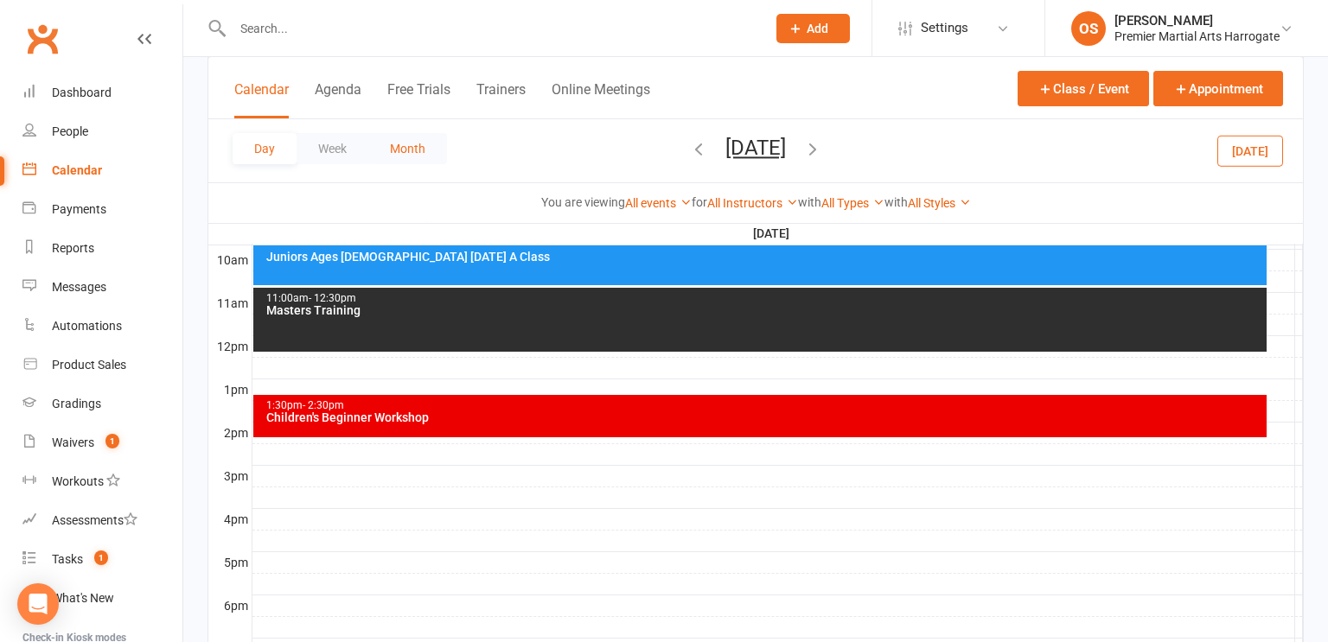
click at [416, 150] on button "Month" at bounding box center [407, 148] width 79 height 31
